Goal: Task Accomplishment & Management: Complete application form

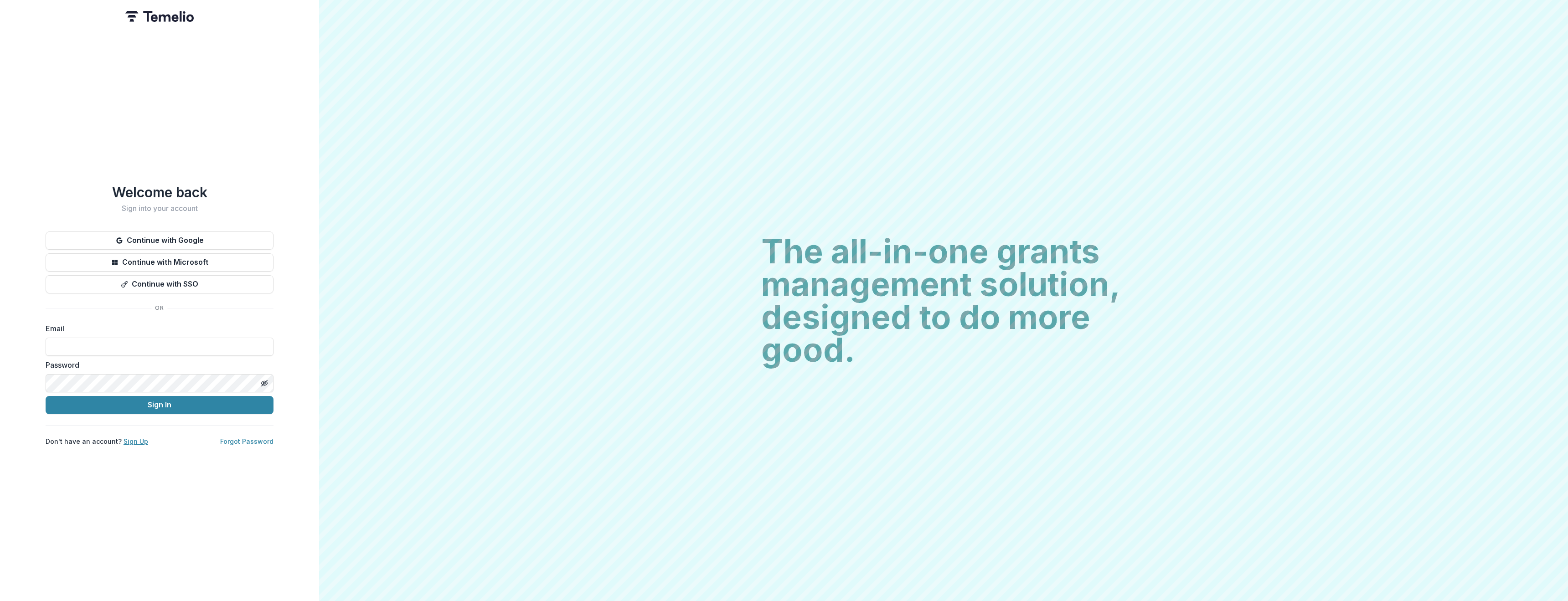
click at [138, 439] on link "Sign Up" at bounding box center [135, 441] width 24 height 8
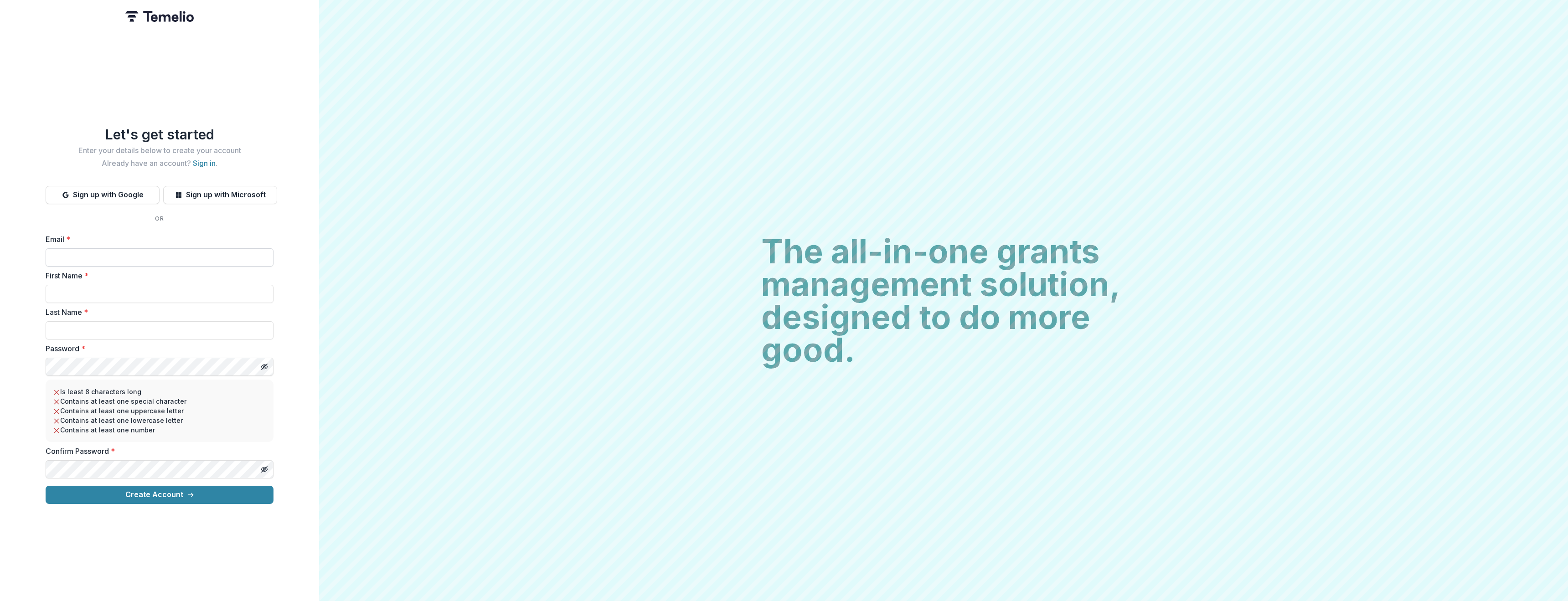
click at [164, 251] on input "Email *" at bounding box center [159, 257] width 228 height 18
type input "**********"
type input "******"
click at [201, 495] on button "Create Account" at bounding box center [159, 495] width 228 height 18
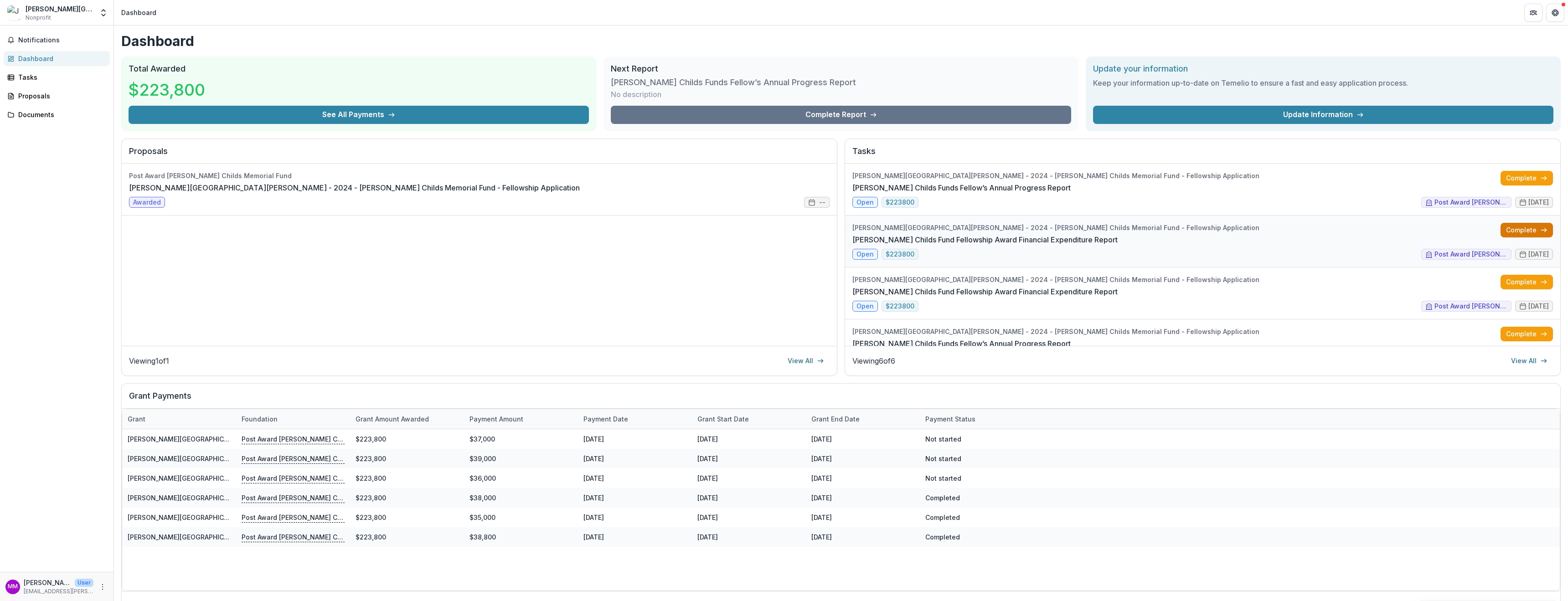
click at [1524, 231] on link "Complete" at bounding box center [1527, 230] width 53 height 14
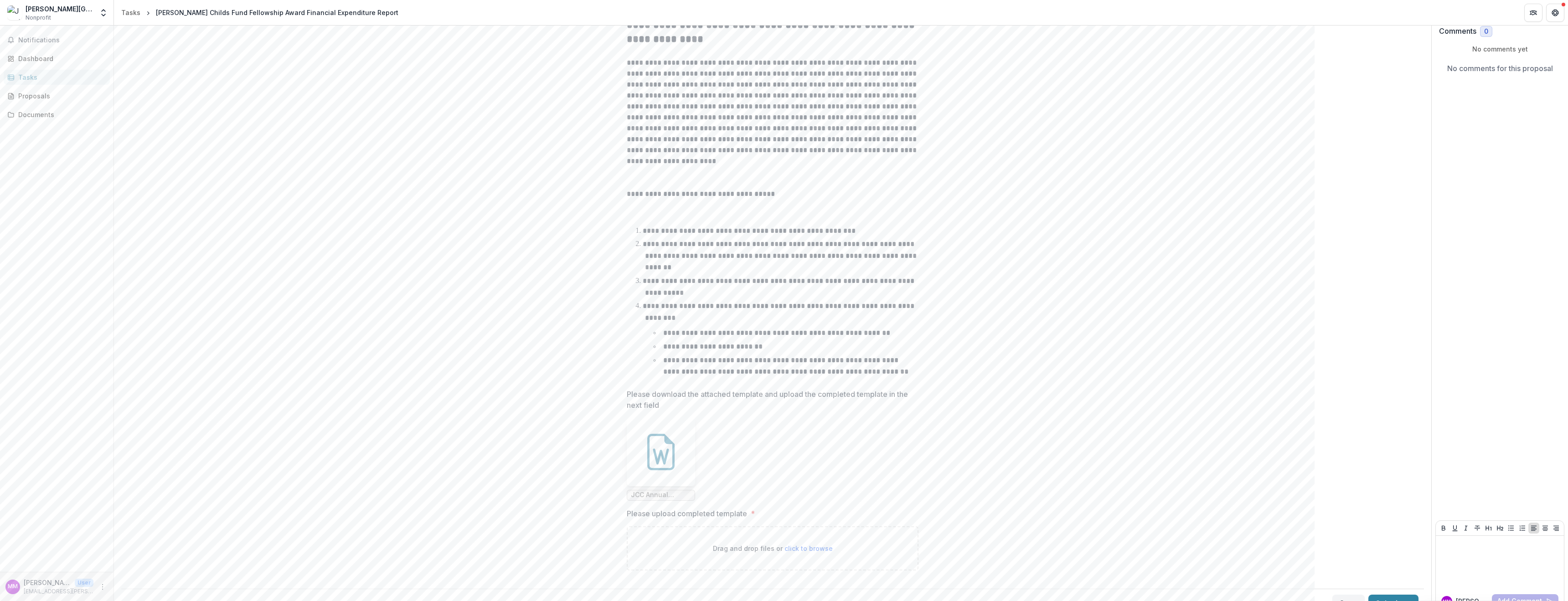
scroll to position [100, 0]
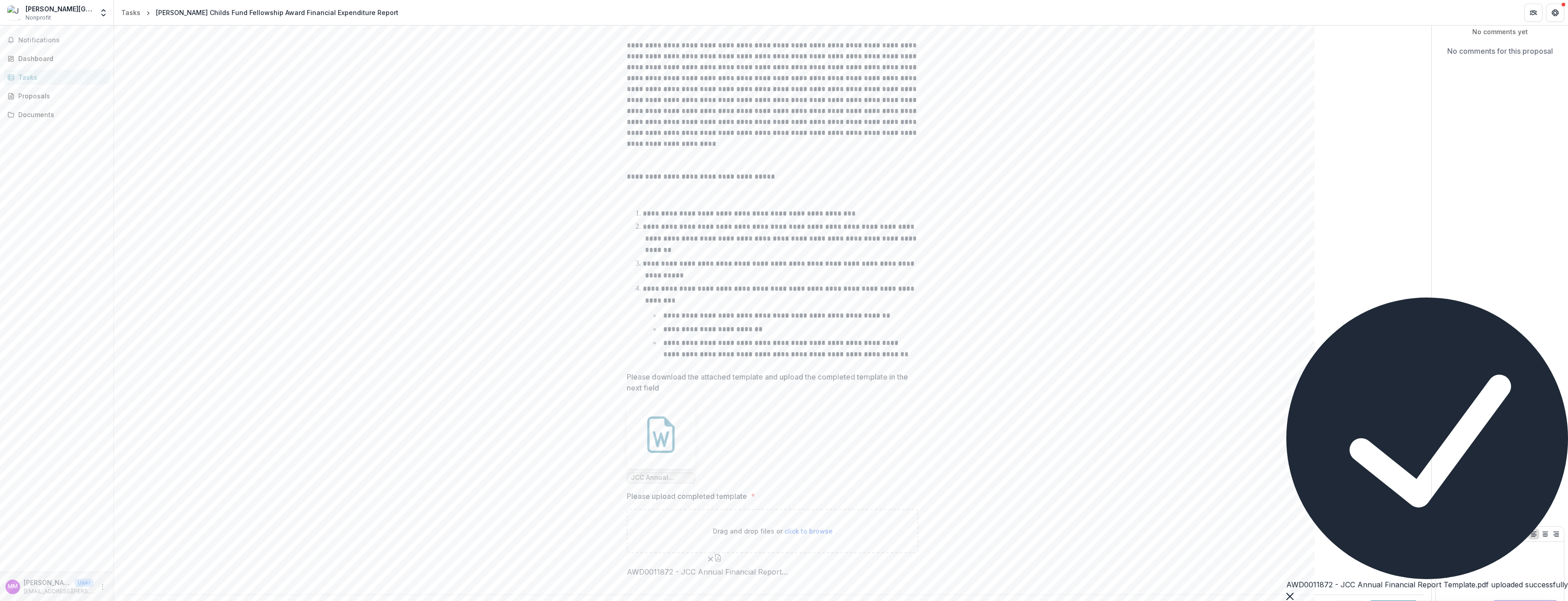
click at [1294, 590] on button "Close" at bounding box center [1290, 596] width 7 height 11
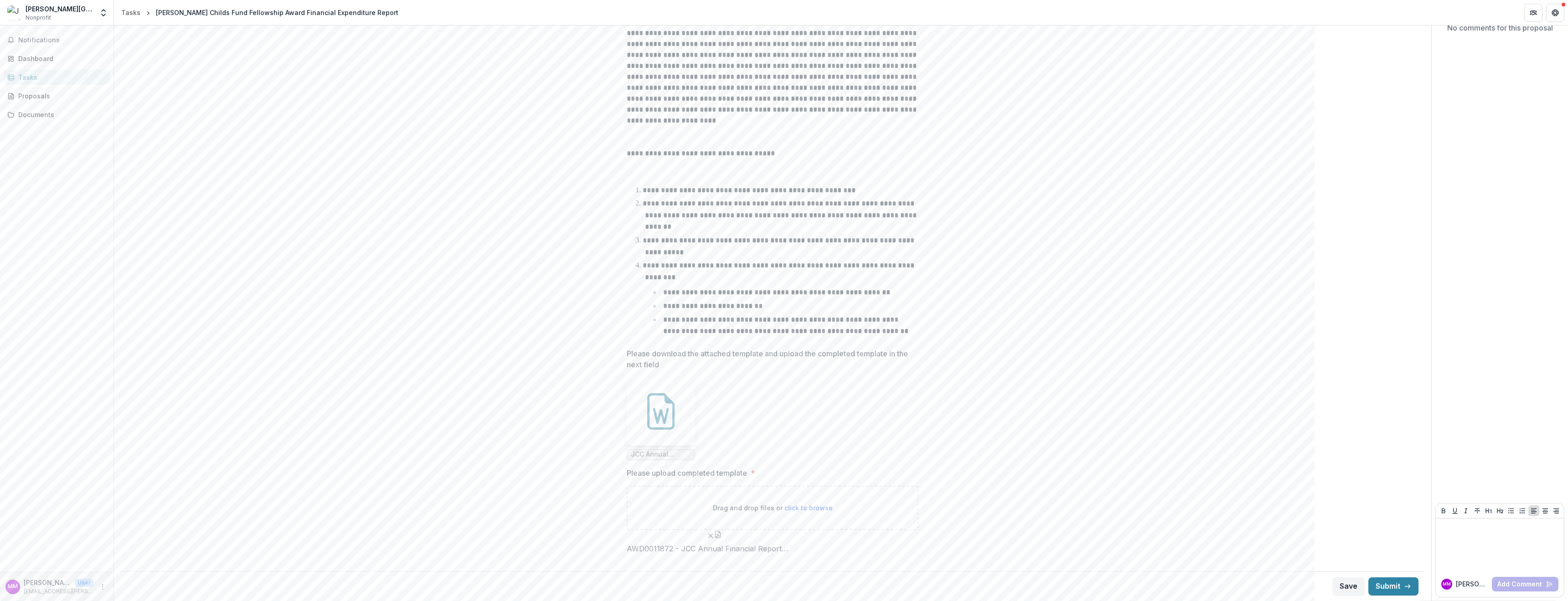
scroll to position [176, 0]
click at [1388, 587] on button "Submit" at bounding box center [1393, 587] width 50 height 18
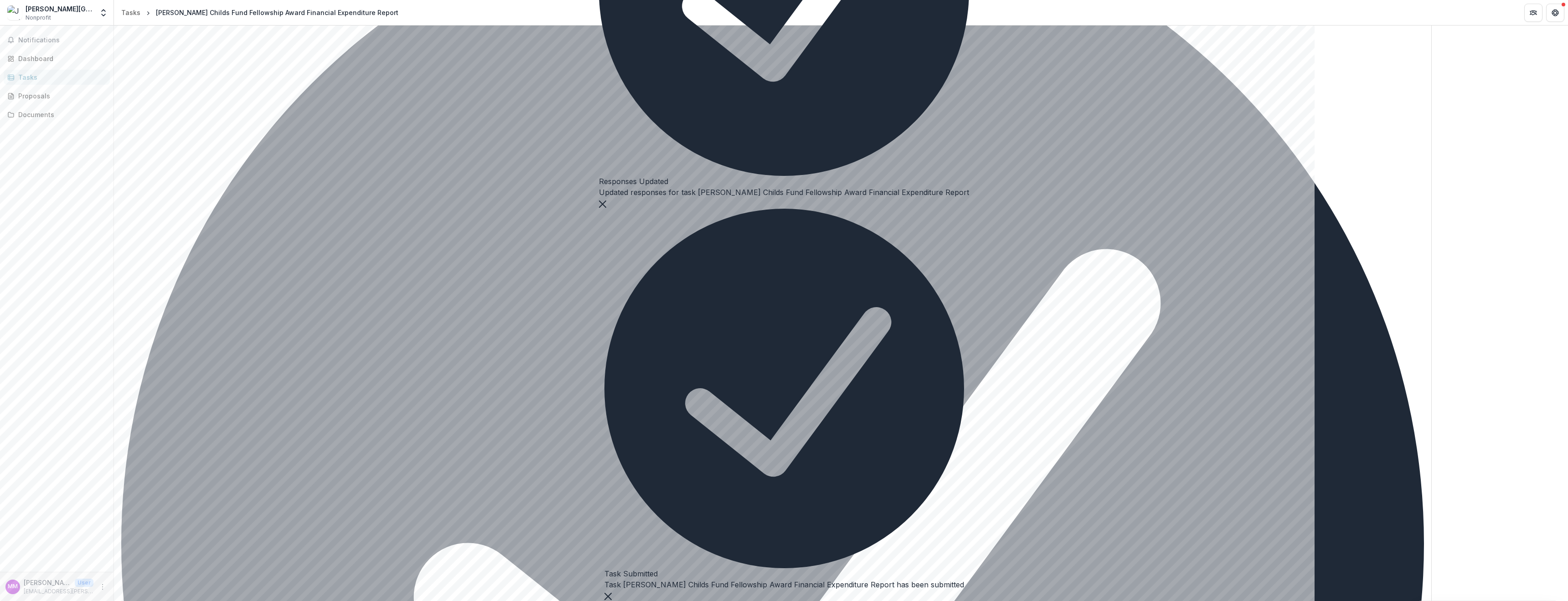
scroll to position [179, 0]
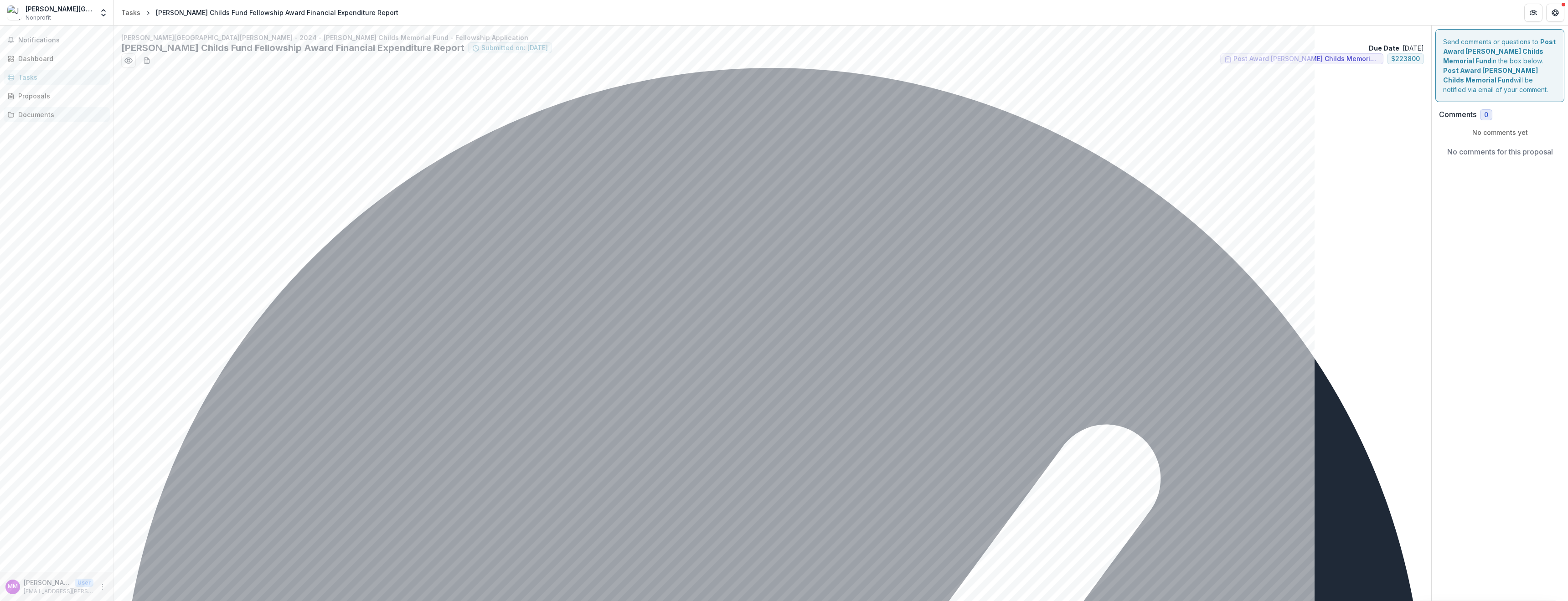
click at [33, 115] on div "Documents" at bounding box center [60, 114] width 84 height 10
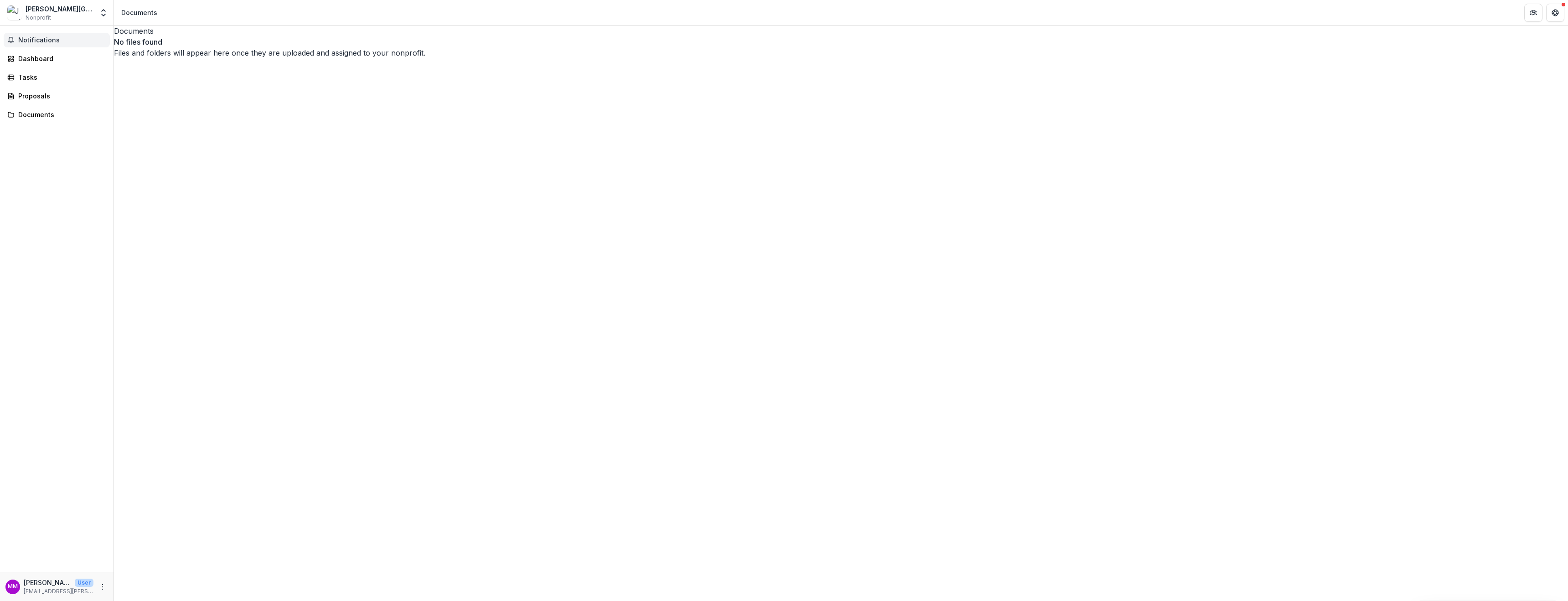
click at [34, 39] on span "Notifications" at bounding box center [62, 40] width 88 height 8
click at [33, 56] on div "Dashboard" at bounding box center [60, 54] width 84 height 10
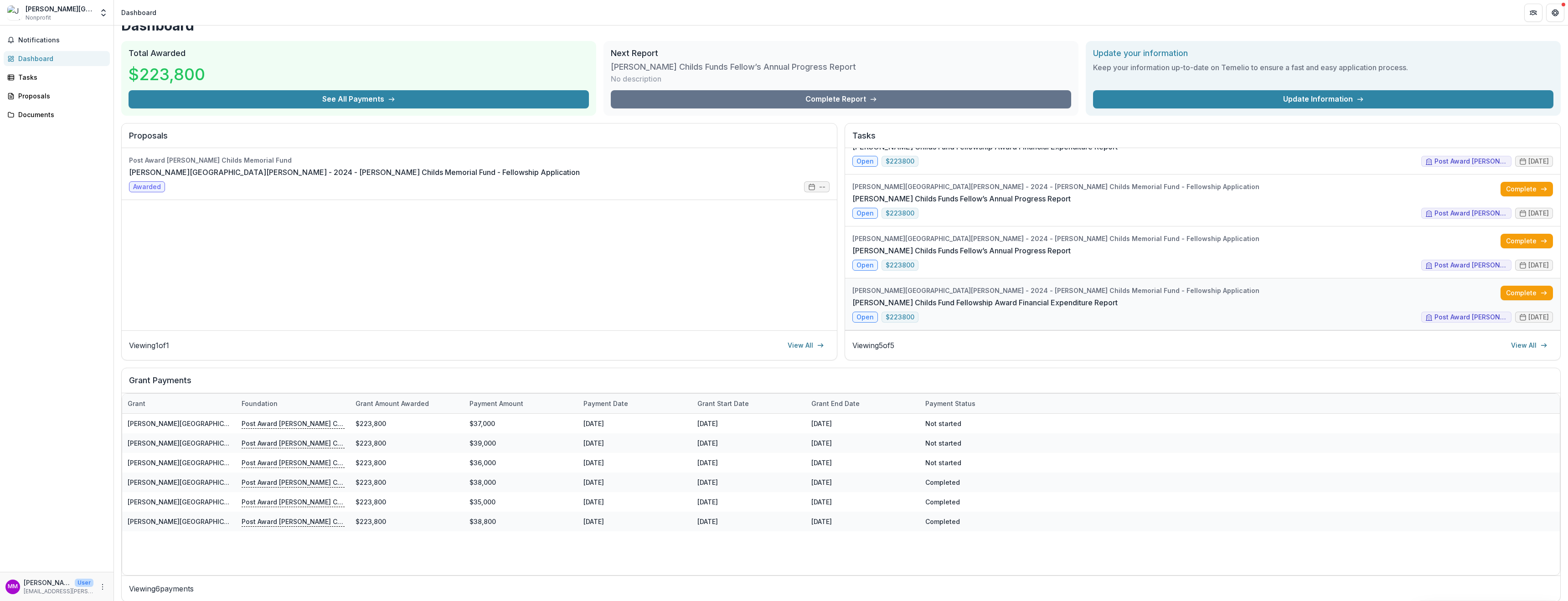
scroll to position [24, 0]
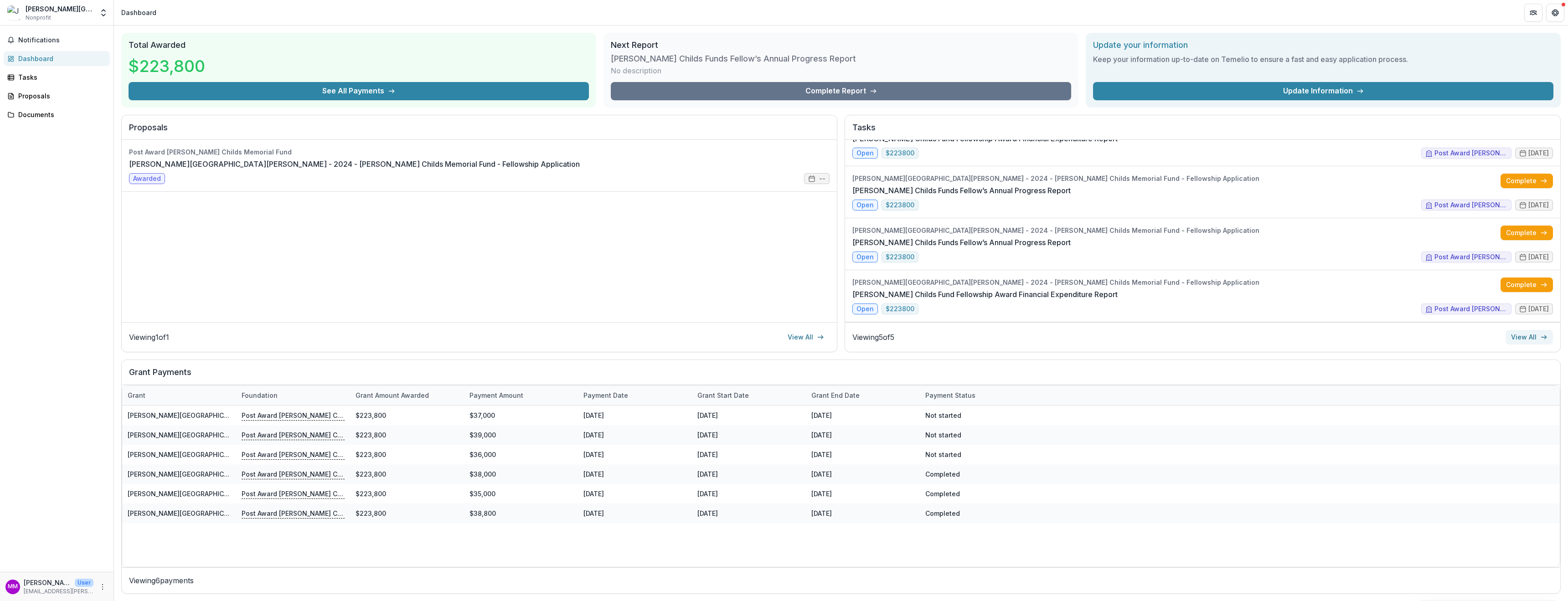
click at [1517, 338] on link "View All" at bounding box center [1530, 337] width 47 height 14
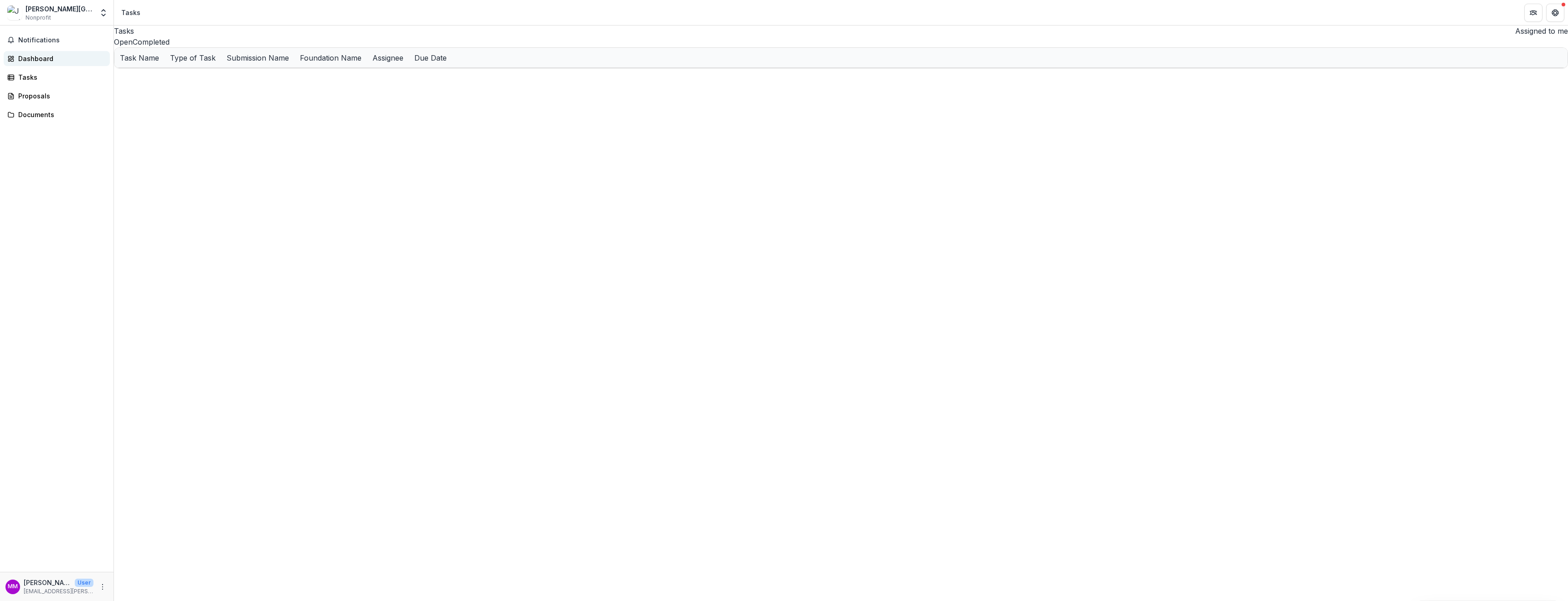
click at [33, 58] on div "Dashboard" at bounding box center [60, 58] width 84 height 10
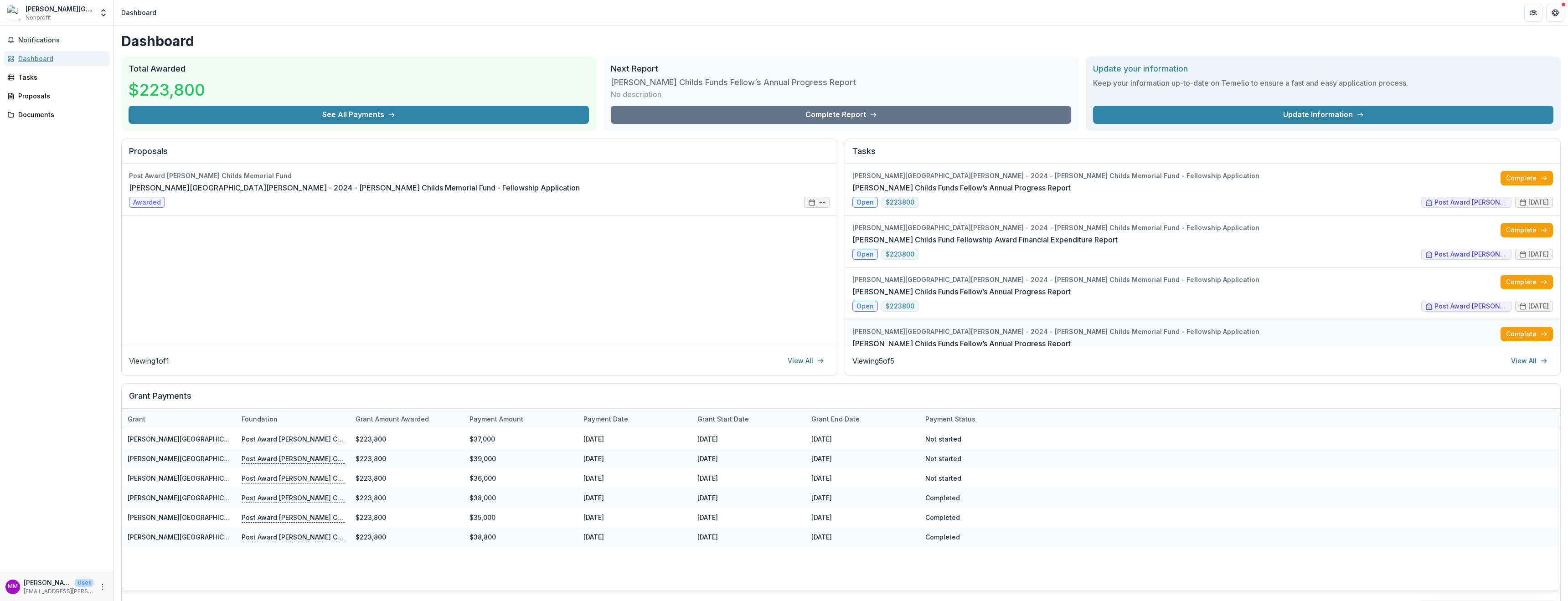
scroll to position [78, 0]
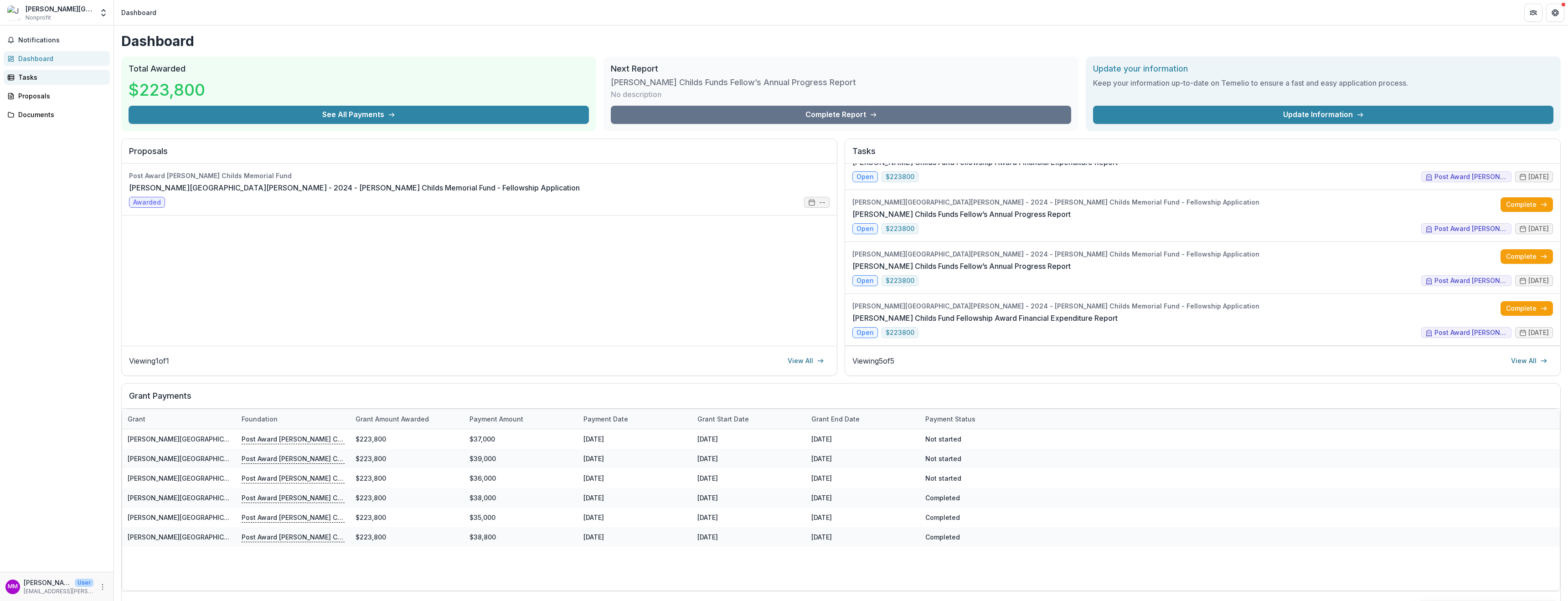
click at [27, 74] on div "Tasks" at bounding box center [60, 77] width 84 height 10
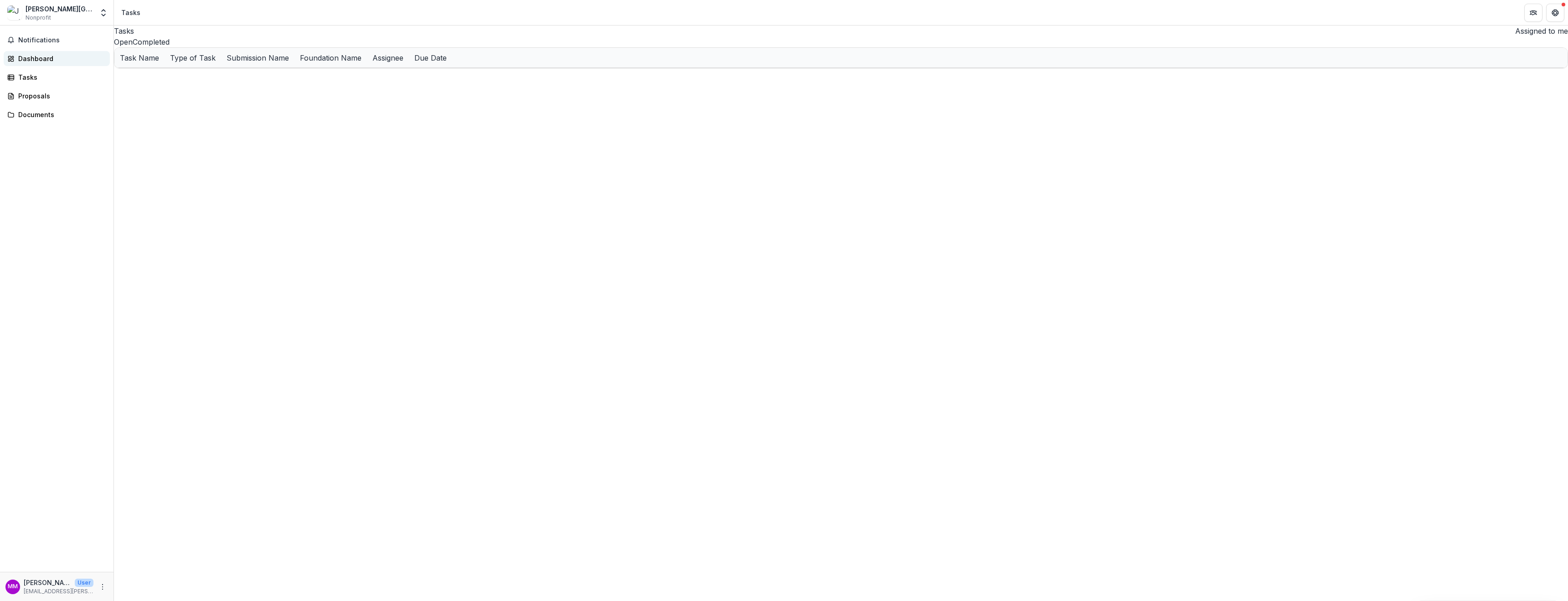
click at [27, 58] on div "Dashboard" at bounding box center [60, 58] width 84 height 10
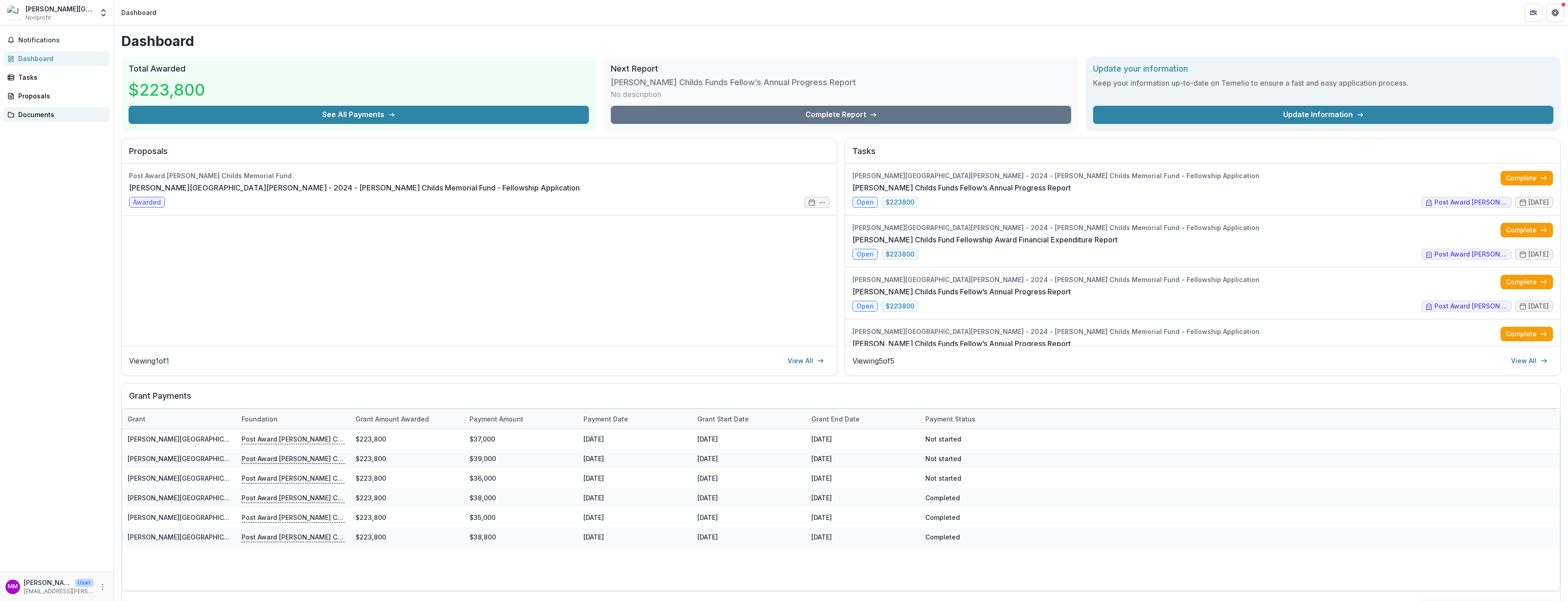
click at [38, 115] on div "Documents" at bounding box center [60, 114] width 84 height 10
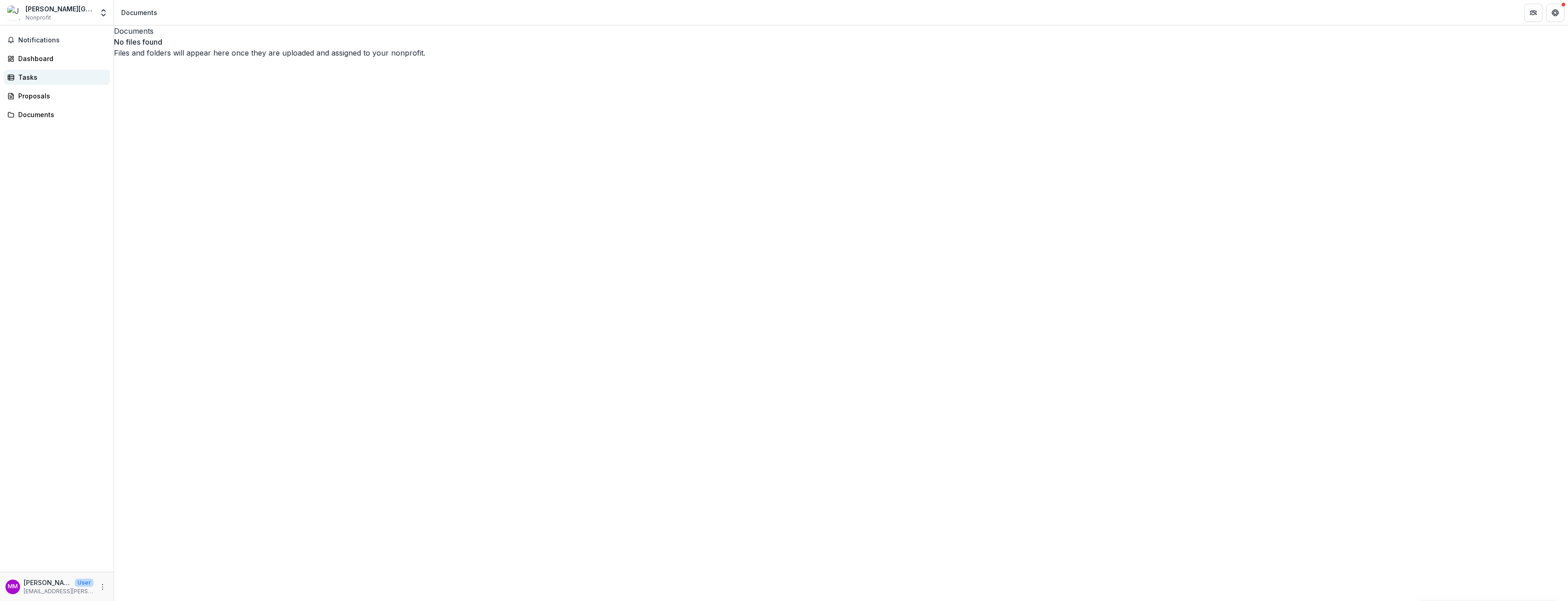
click at [27, 76] on div "Tasks" at bounding box center [60, 77] width 84 height 10
click at [1561, 13] on button "Get Help" at bounding box center [1555, 13] width 18 height 18
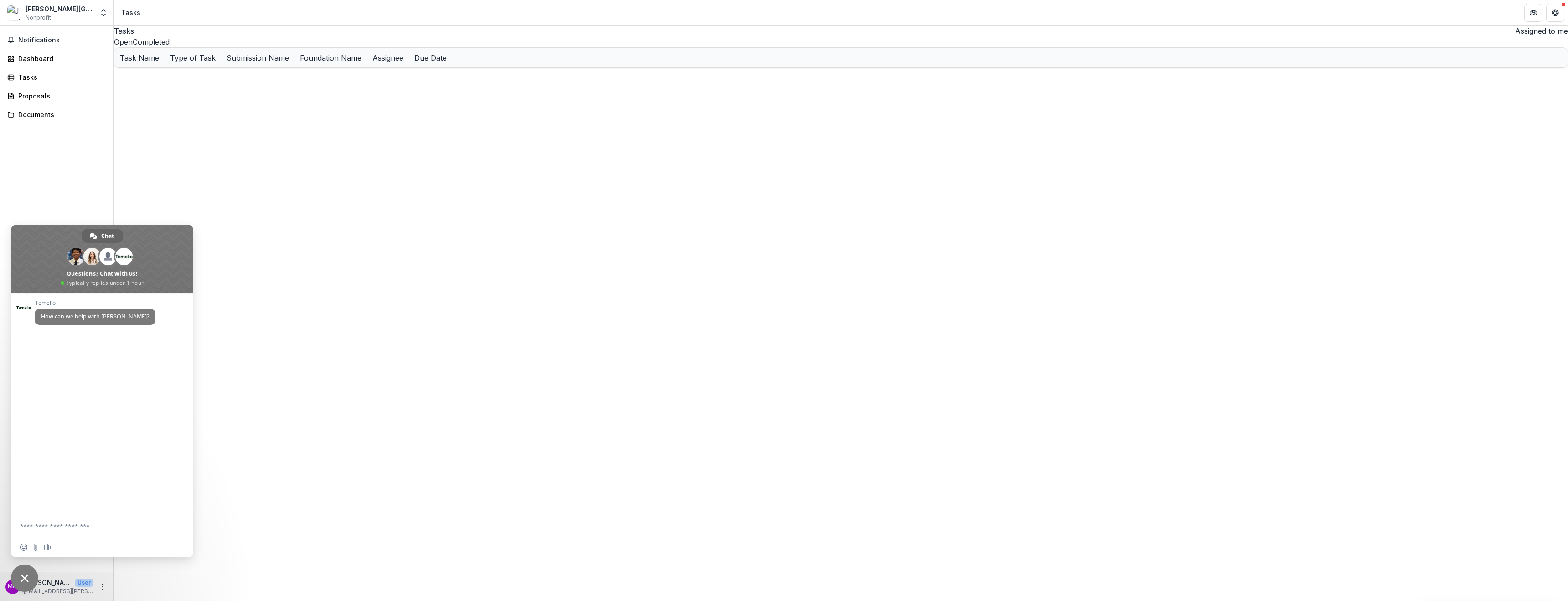
click at [24, 577] on span "Close chat" at bounding box center [24, 577] width 8 height 8
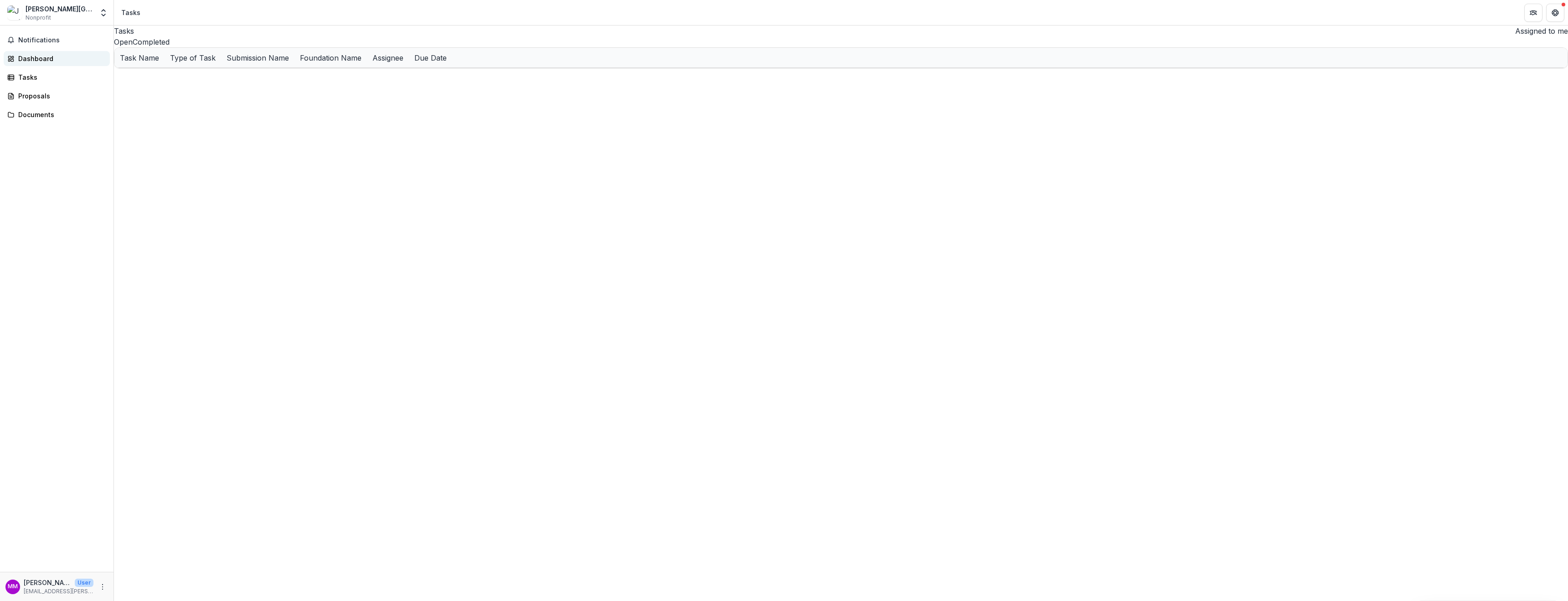
click at [37, 57] on div "Dashboard" at bounding box center [60, 58] width 84 height 10
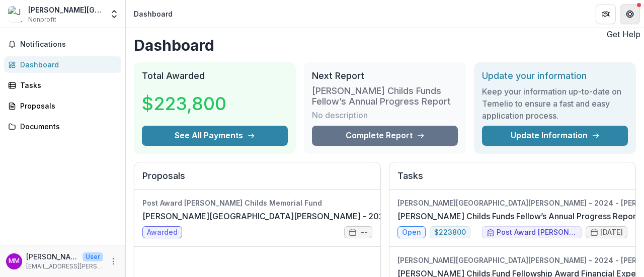
click at [631, 14] on icon "Get Help" at bounding box center [630, 14] width 8 height 8
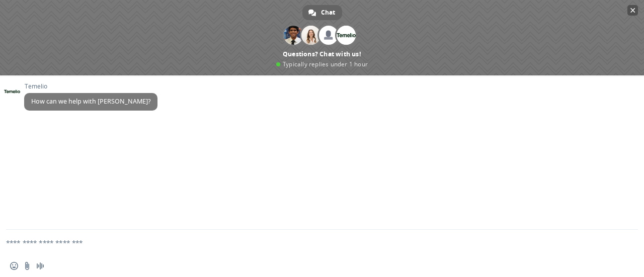
click at [637, 8] on span "Close chat" at bounding box center [633, 10] width 11 height 11
